Goal: Book appointment/travel/reservation

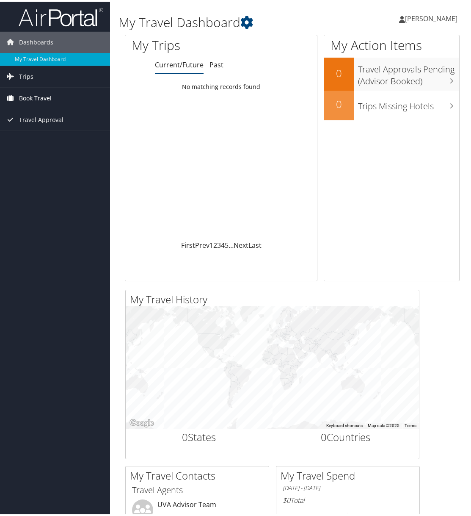
click at [46, 98] on span "Book Travel" at bounding box center [35, 96] width 33 height 21
click at [45, 138] on link "Book/Manage Online Trips" at bounding box center [55, 139] width 110 height 13
